Goal: Use online tool/utility: Use online tool/utility

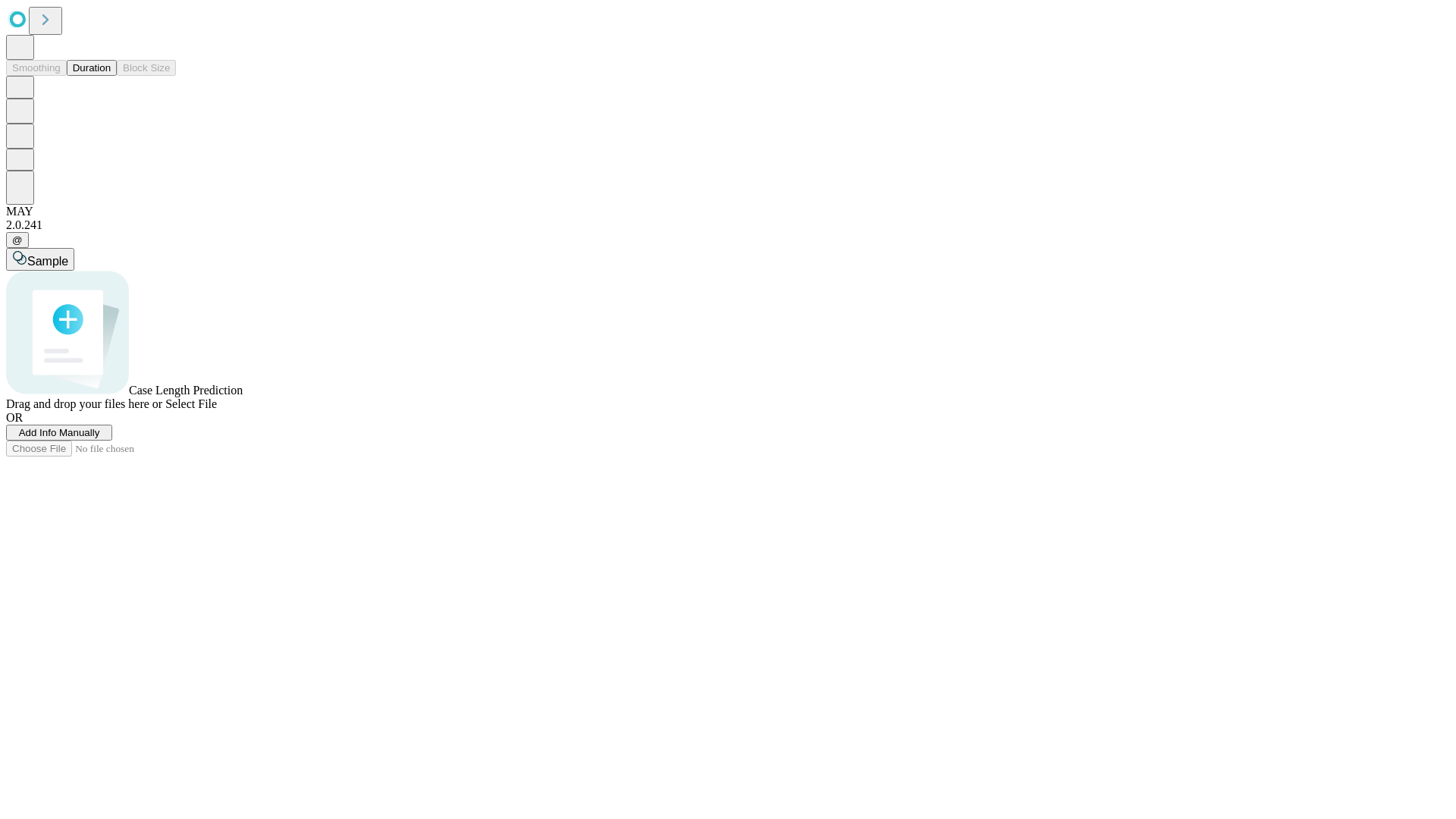
click at [111, 76] on button "Duration" at bounding box center [92, 68] width 50 height 16
click at [68, 255] on span "Sample" at bounding box center [48, 261] width 41 height 13
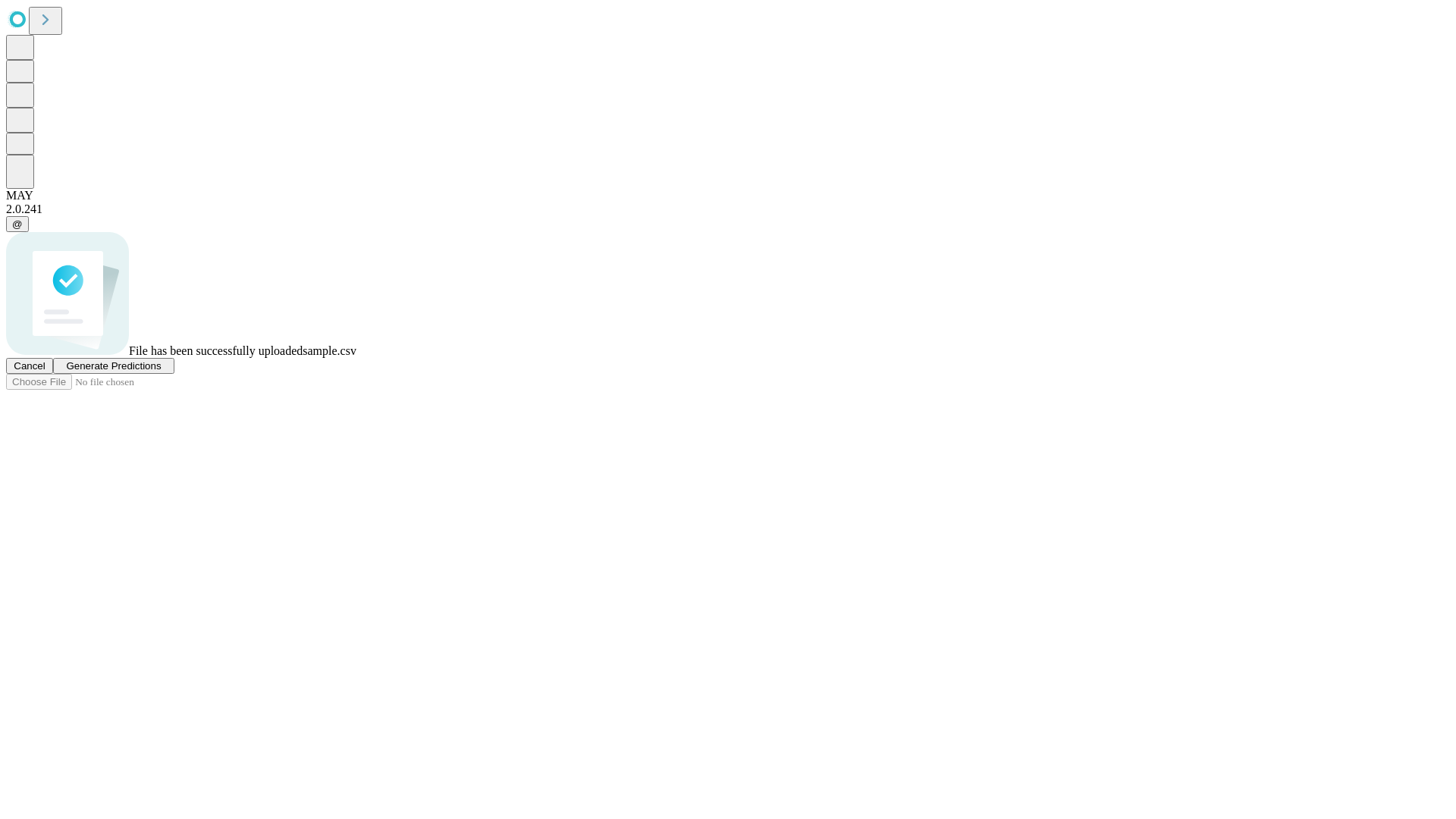
click at [161, 372] on span "Generate Predictions" at bounding box center [114, 366] width 95 height 12
